Goal: Information Seeking & Learning: Learn about a topic

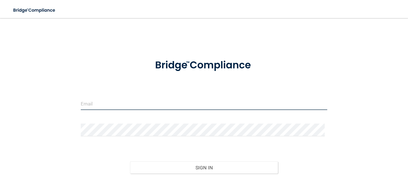
click at [109, 107] on input "email" at bounding box center [204, 104] width 247 height 13
type input "[EMAIL_ADDRESS][DOMAIN_NAME]"
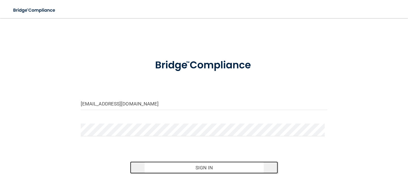
click at [216, 171] on button "Sign In" at bounding box center [204, 168] width 148 height 12
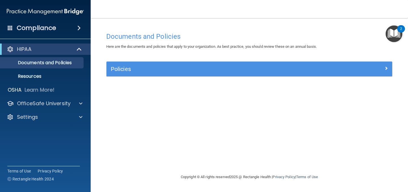
click at [403, 30] on div "2" at bounding box center [401, 28] width 8 height 7
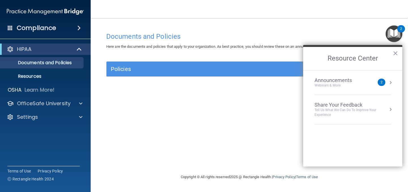
click at [391, 84] on button "Resource Center" at bounding box center [391, 83] width 6 height 6
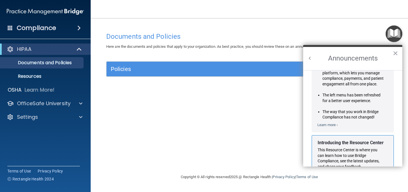
scroll to position [99, 0]
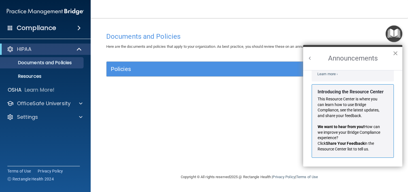
click at [396, 56] on button "×" at bounding box center [395, 53] width 5 height 9
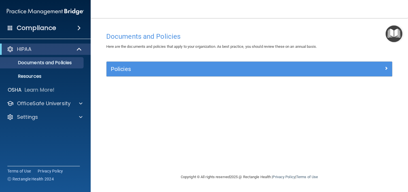
click at [74, 29] on div "Compliance" at bounding box center [45, 28] width 91 height 12
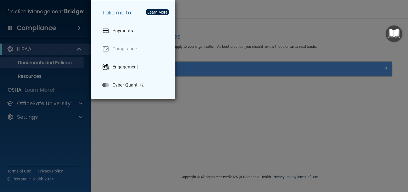
click at [58, 107] on div "Take me to: Payments Compliance Engagement Cyber Quant" at bounding box center [204, 96] width 408 height 192
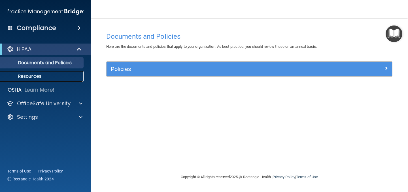
click at [47, 75] on p "Resources" at bounding box center [42, 77] width 77 height 6
click at [77, 27] on span at bounding box center [78, 28] width 3 height 7
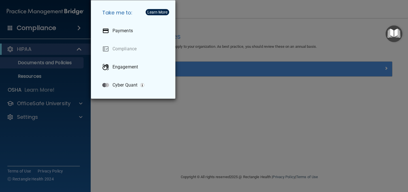
click at [330, 23] on div "Take me to: Payments Compliance Engagement Cyber Quant" at bounding box center [204, 96] width 408 height 192
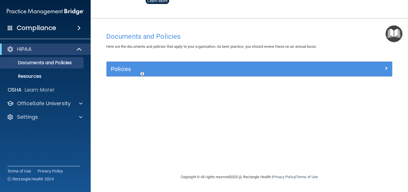
click at [391, 37] on img "Open Resource Center" at bounding box center [394, 34] width 17 height 17
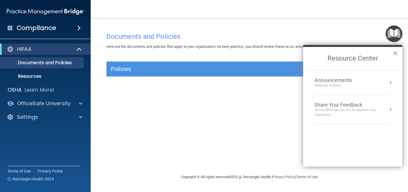
click at [270, 112] on div "Documents and Policies Here are the documents and policies that apply to your o…" at bounding box center [249, 101] width 295 height 145
click at [73, 28] on div "Compliance" at bounding box center [45, 28] width 91 height 12
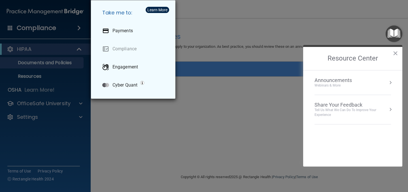
click at [54, 35] on div "Take me to: Payments Compliance Engagement Cyber Quant" at bounding box center [204, 96] width 408 height 192
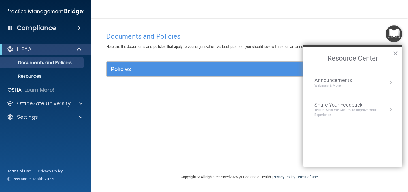
click at [9, 27] on span at bounding box center [10, 27] width 5 height 5
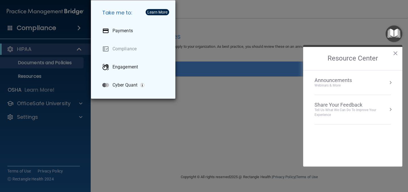
click at [206, 105] on div "Take me to: Payments Compliance Engagement Cyber Quant" at bounding box center [204, 96] width 408 height 192
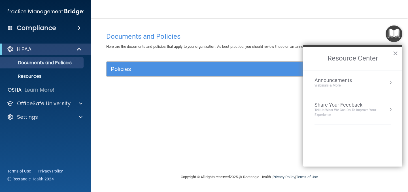
click at [141, 93] on div "Documents and Policies Here are the documents and policies that apply to your o…" at bounding box center [249, 101] width 295 height 145
click at [81, 30] on span at bounding box center [78, 28] width 3 height 7
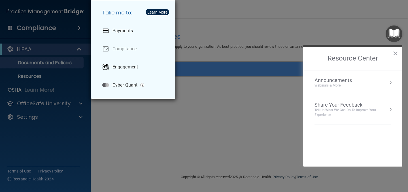
click at [120, 131] on div "Take me to: Payments Compliance Engagement Cyber Quant" at bounding box center [204, 96] width 408 height 192
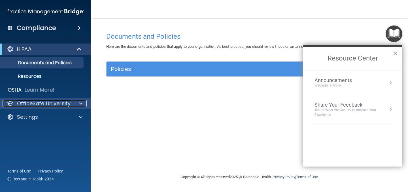
click at [74, 106] on div at bounding box center [80, 103] width 14 height 7
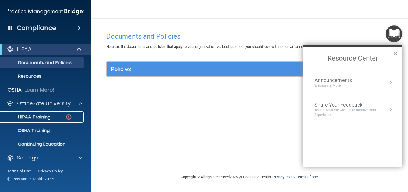
click at [64, 116] on div "HIPAA Training" at bounding box center [42, 118] width 77 height 6
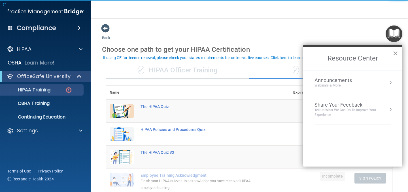
click at [397, 53] on button "×" at bounding box center [395, 53] width 5 height 9
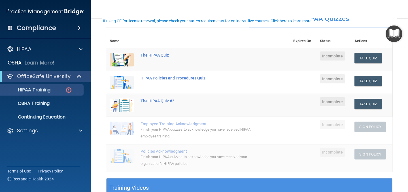
scroll to position [57, 0]
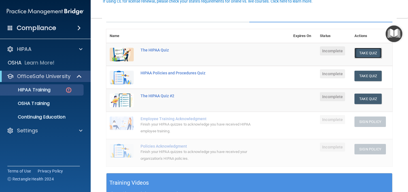
click at [362, 52] on button "Take Quiz" at bounding box center [368, 53] width 27 height 10
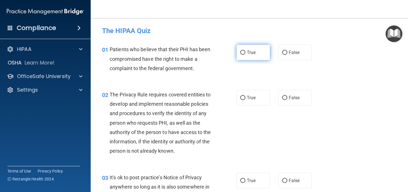
click at [251, 52] on span "True" at bounding box center [251, 52] width 9 height 5
click at [245, 52] on input "True" at bounding box center [242, 53] width 5 height 4
radio input "true"
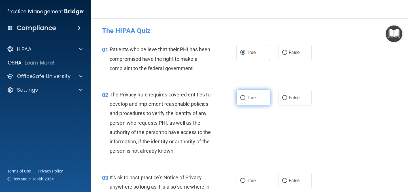
click at [249, 99] on span "True" at bounding box center [251, 97] width 9 height 5
click at [245, 99] on input "True" at bounding box center [242, 98] width 5 height 4
radio input "true"
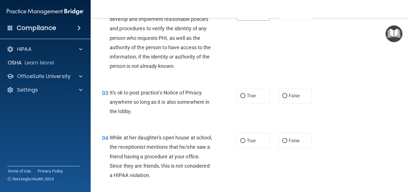
scroll to position [113, 0]
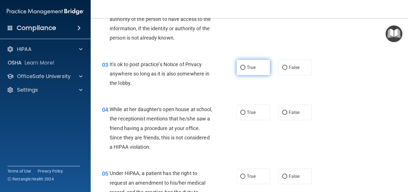
click at [240, 72] on label "True" at bounding box center [253, 68] width 33 height 16
click at [240, 70] on input "True" at bounding box center [242, 68] width 5 height 4
radio input "true"
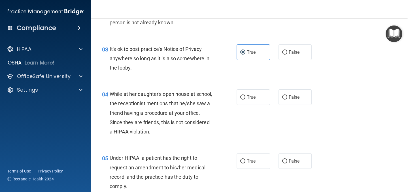
scroll to position [142, 0]
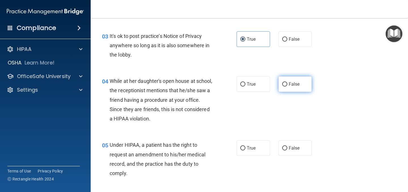
click at [298, 84] on label "False" at bounding box center [295, 85] width 33 height 16
click at [287, 84] on input "False" at bounding box center [284, 84] width 5 height 4
radio input "true"
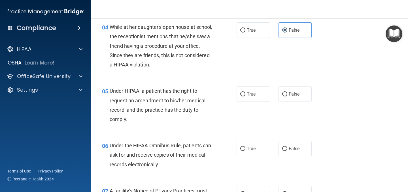
scroll to position [198, 0]
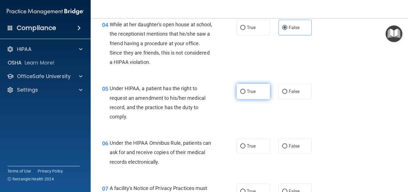
click at [240, 92] on input "True" at bounding box center [242, 92] width 5 height 4
radio input "true"
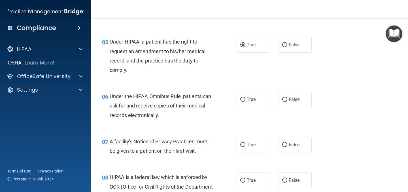
scroll to position [255, 0]
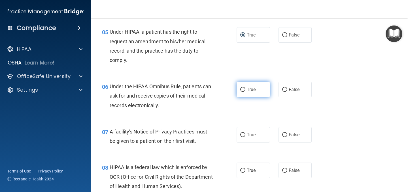
click at [242, 91] on input "True" at bounding box center [242, 90] width 5 height 4
radio input "true"
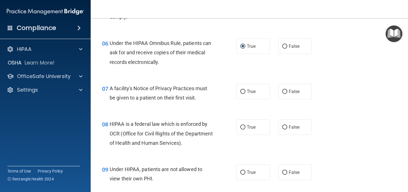
scroll to position [312, 0]
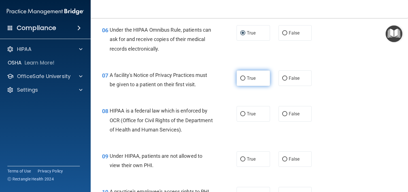
click at [237, 79] on label "True" at bounding box center [253, 79] width 33 height 16
click at [240, 79] on input "True" at bounding box center [242, 79] width 5 height 4
radio input "true"
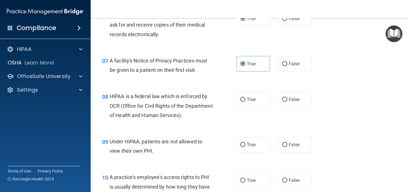
scroll to position [340, 0]
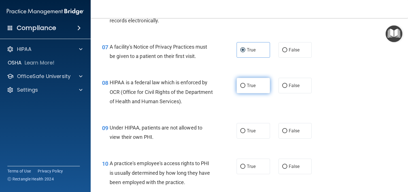
click at [237, 91] on label "True" at bounding box center [253, 86] width 33 height 16
click at [240, 88] on input "True" at bounding box center [242, 86] width 5 height 4
radio input "true"
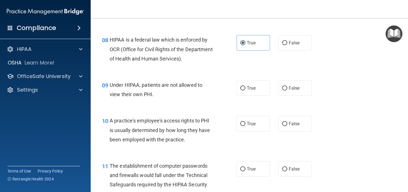
scroll to position [397, 0]
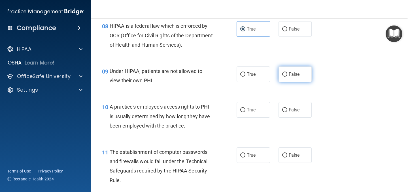
click at [279, 77] on label "False" at bounding box center [295, 75] width 33 height 16
click at [282, 77] on input "False" at bounding box center [284, 75] width 5 height 4
radio input "true"
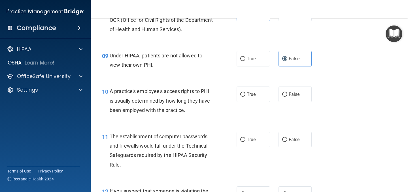
scroll to position [425, 0]
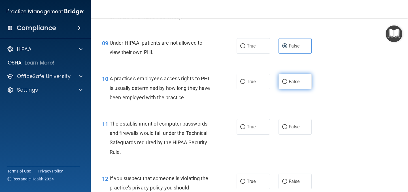
click at [280, 86] on label "False" at bounding box center [295, 82] width 33 height 16
click at [282, 84] on input "False" at bounding box center [284, 82] width 5 height 4
radio input "true"
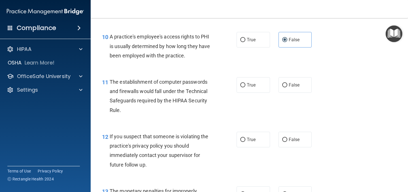
scroll to position [482, 0]
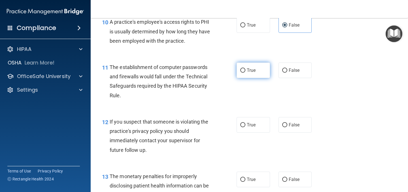
click at [247, 72] on span "True" at bounding box center [251, 70] width 9 height 5
click at [245, 72] on input "True" at bounding box center [242, 71] width 5 height 4
radio input "true"
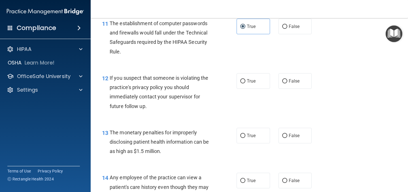
scroll to position [539, 0]
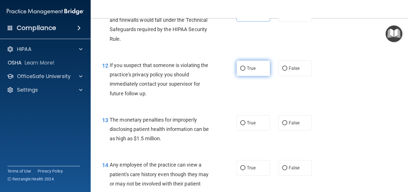
click at [238, 71] on label "True" at bounding box center [253, 69] width 33 height 16
click at [240, 71] on input "True" at bounding box center [242, 69] width 5 height 4
radio input "true"
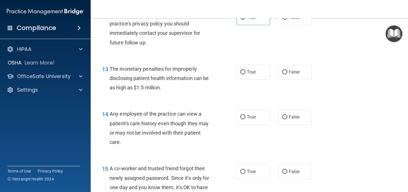
scroll to position [595, 0]
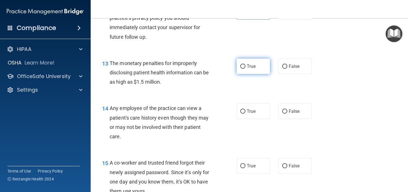
click at [243, 73] on label "True" at bounding box center [253, 67] width 33 height 16
click at [243, 69] on input "True" at bounding box center [242, 67] width 5 height 4
radio input "true"
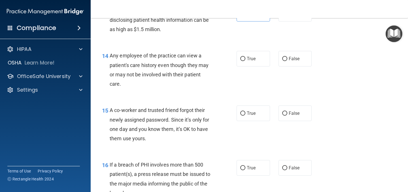
scroll to position [652, 0]
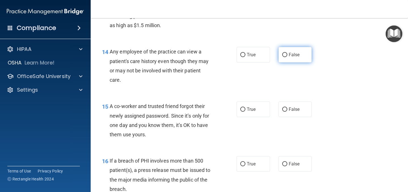
click at [283, 54] on input "False" at bounding box center [284, 55] width 5 height 4
radio input "true"
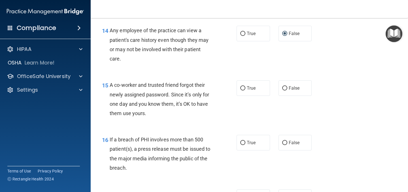
scroll to position [709, 0]
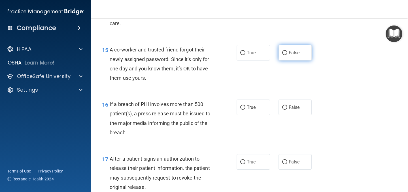
click at [282, 54] on input "False" at bounding box center [284, 53] width 5 height 4
radio input "true"
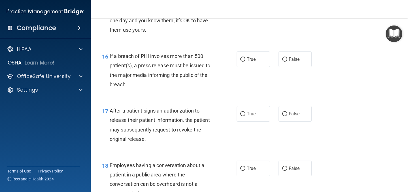
scroll to position [765, 0]
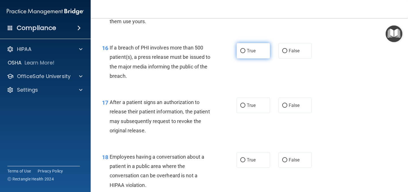
click at [241, 53] on input "True" at bounding box center [242, 51] width 5 height 4
radio input "true"
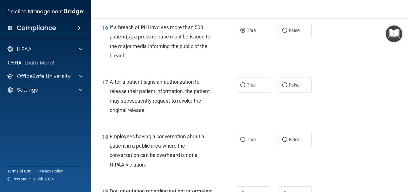
scroll to position [814, 0]
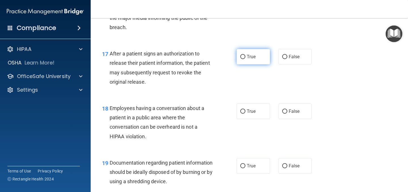
click at [261, 55] on label "True" at bounding box center [253, 57] width 33 height 16
click at [245, 55] on input "True" at bounding box center [242, 57] width 5 height 4
radio input "true"
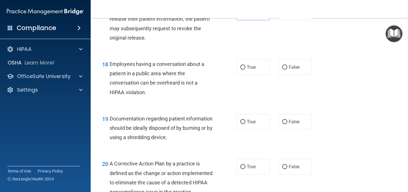
scroll to position [871, 0]
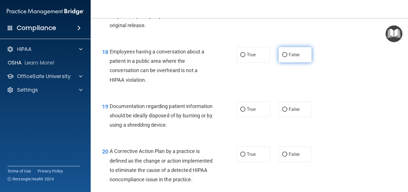
click at [282, 57] on input "False" at bounding box center [284, 55] width 5 height 4
radio input "true"
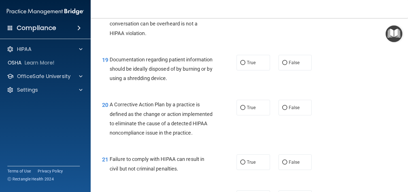
scroll to position [927, 0]
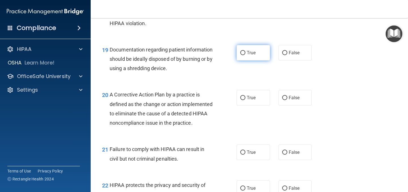
click at [239, 56] on label "True" at bounding box center [253, 53] width 33 height 16
click at [240, 55] on input "True" at bounding box center [242, 53] width 5 height 4
radio input "true"
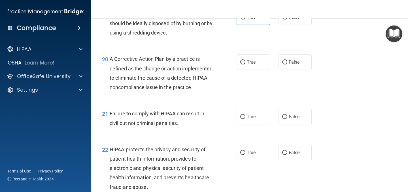
scroll to position [984, 0]
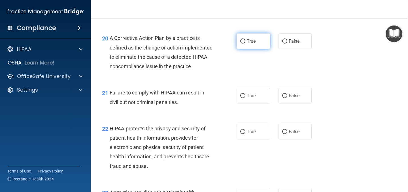
click at [241, 45] on label "True" at bounding box center [253, 41] width 33 height 16
click at [241, 44] on input "True" at bounding box center [242, 41] width 5 height 4
radio input "true"
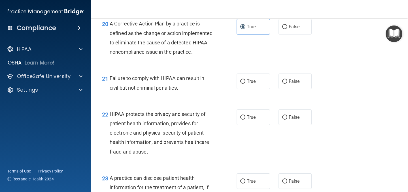
scroll to position [1012, 0]
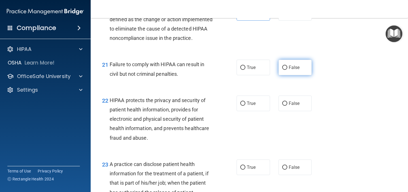
click at [283, 70] on input "False" at bounding box center [284, 68] width 5 height 4
radio input "true"
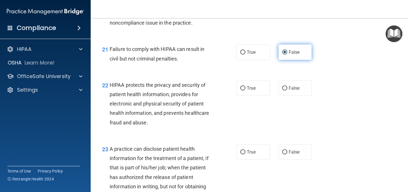
scroll to position [1041, 0]
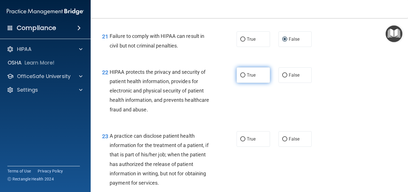
click at [239, 83] on label "True" at bounding box center [253, 75] width 33 height 16
click at [240, 78] on input "True" at bounding box center [242, 75] width 5 height 4
radio input "true"
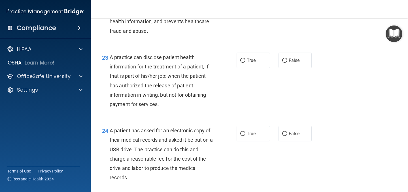
scroll to position [1126, 0]
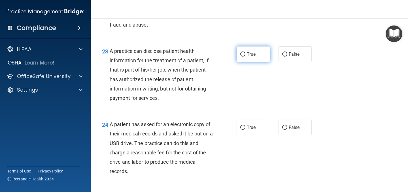
click at [237, 62] on label "True" at bounding box center [253, 54] width 33 height 16
click at [240, 57] on input "True" at bounding box center [242, 54] width 5 height 4
radio input "true"
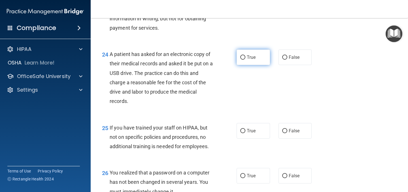
scroll to position [1211, 0]
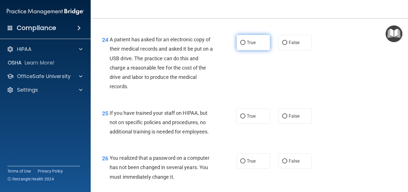
click at [237, 50] on label "True" at bounding box center [253, 43] width 33 height 16
click at [240, 45] on input "True" at bounding box center [242, 43] width 5 height 4
radio input "true"
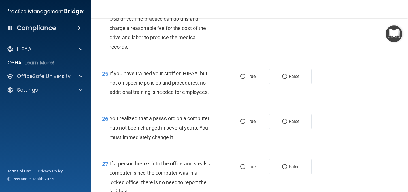
scroll to position [1268, 0]
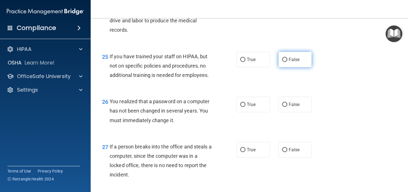
click at [281, 67] on label "False" at bounding box center [295, 60] width 33 height 16
click at [282, 62] on input "False" at bounding box center [284, 60] width 5 height 4
radio input "true"
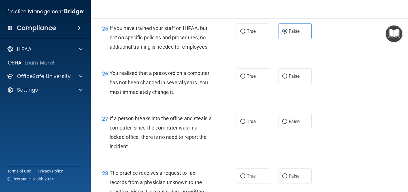
scroll to position [1324, 0]
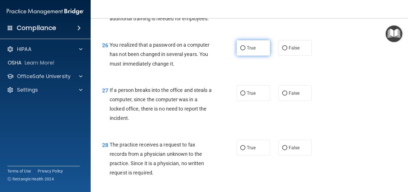
click at [257, 56] on label "True" at bounding box center [253, 48] width 33 height 16
click at [245, 50] on input "True" at bounding box center [242, 48] width 5 height 4
radio input "true"
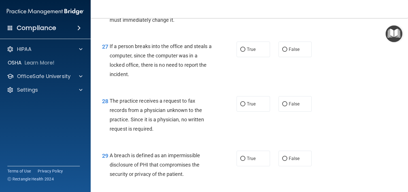
scroll to position [1381, 0]
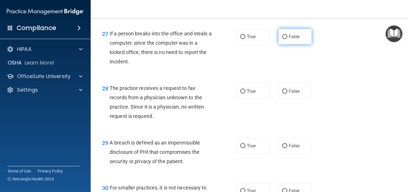
click at [308, 44] on label "False" at bounding box center [295, 37] width 33 height 16
click at [287, 39] on input "False" at bounding box center [284, 37] width 5 height 4
radio input "true"
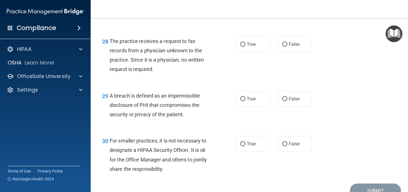
scroll to position [1438, 0]
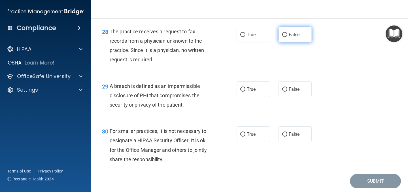
click at [283, 37] on input "False" at bounding box center [284, 35] width 5 height 4
radio input "true"
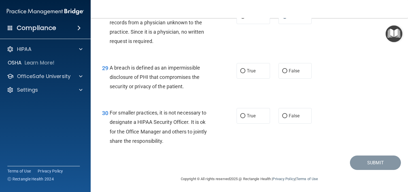
scroll to position [1466, 0]
click at [257, 67] on label "True" at bounding box center [253, 71] width 33 height 16
click at [245, 69] on input "True" at bounding box center [242, 71] width 5 height 4
radio input "true"
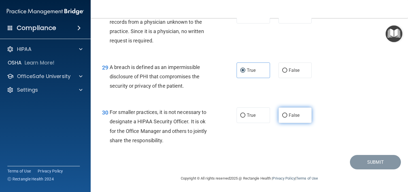
click at [304, 112] on label "False" at bounding box center [295, 116] width 33 height 16
click at [287, 114] on input "False" at bounding box center [284, 116] width 5 height 4
radio input "true"
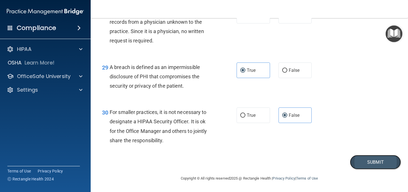
click at [363, 165] on button "Submit" at bounding box center [375, 162] width 51 height 14
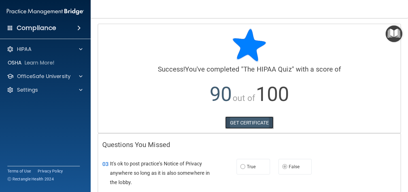
click at [232, 126] on link "GET CERTIFICATE" at bounding box center [249, 123] width 48 height 12
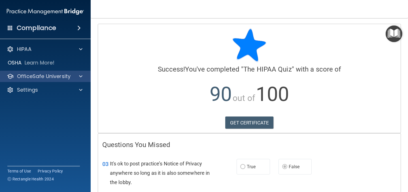
click at [84, 80] on div "OfficeSafe University" at bounding box center [45, 76] width 91 height 11
click at [77, 78] on div at bounding box center [80, 76] width 14 height 7
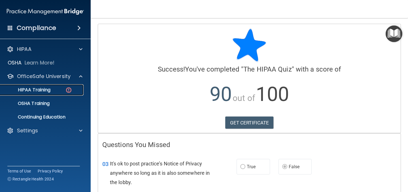
click at [53, 93] on div "HIPAA Training" at bounding box center [42, 90] width 77 height 6
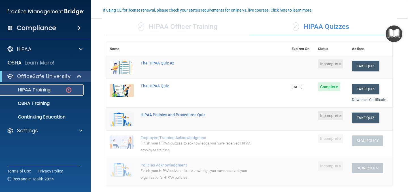
scroll to position [57, 0]
